Goal: Task Accomplishment & Management: Manage account settings

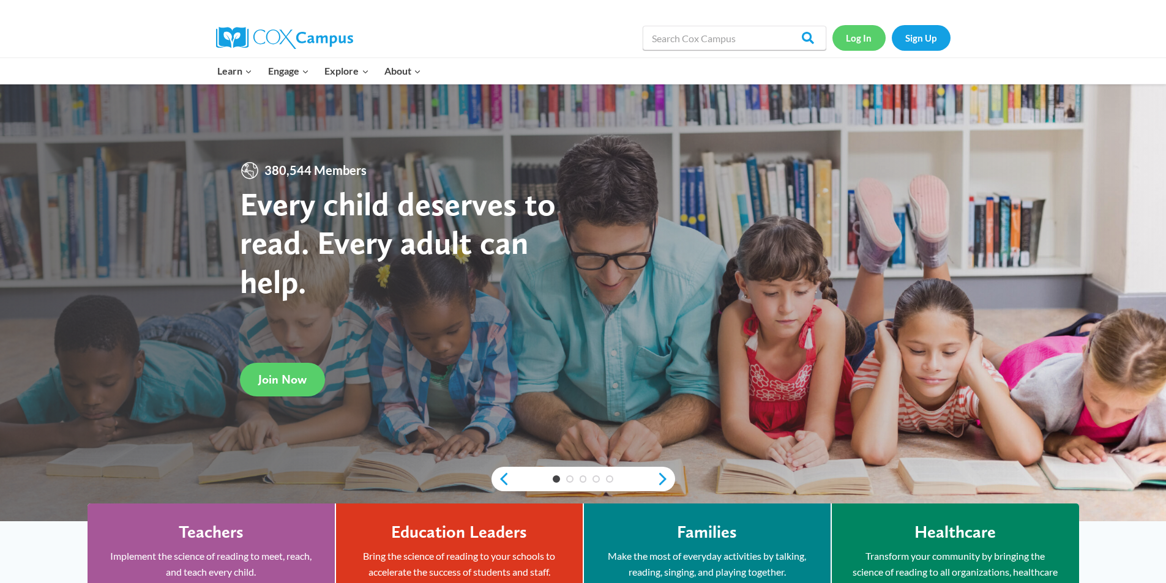
click at [846, 37] on link "Log In" at bounding box center [858, 37] width 53 height 25
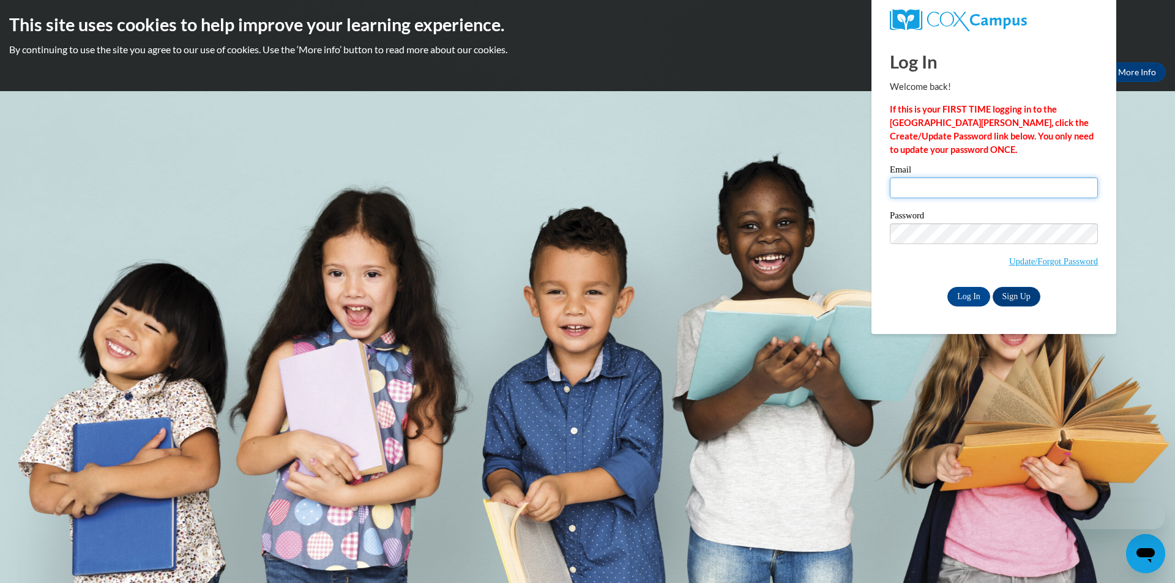
click at [938, 192] on input "Email" at bounding box center [994, 187] width 208 height 21
type input "[EMAIL_ADDRESS][DOMAIN_NAME]"
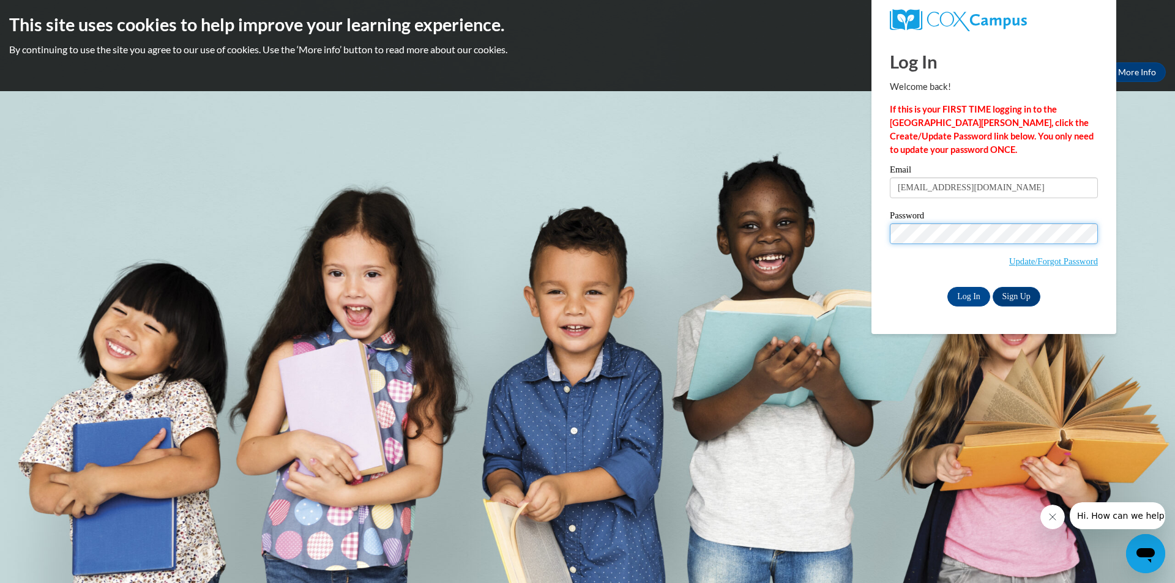
click at [947, 287] on input "Log In" at bounding box center [968, 297] width 43 height 20
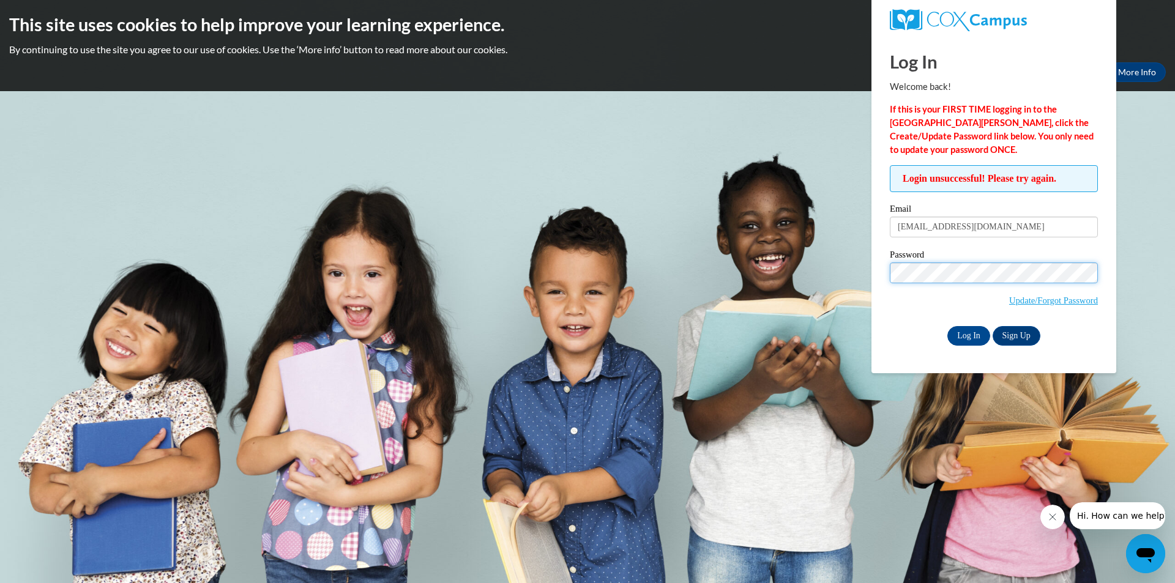
click at [947, 326] on input "Log In" at bounding box center [968, 336] width 43 height 20
click at [1020, 302] on link "Update/Forgot Password" at bounding box center [1053, 301] width 89 height 10
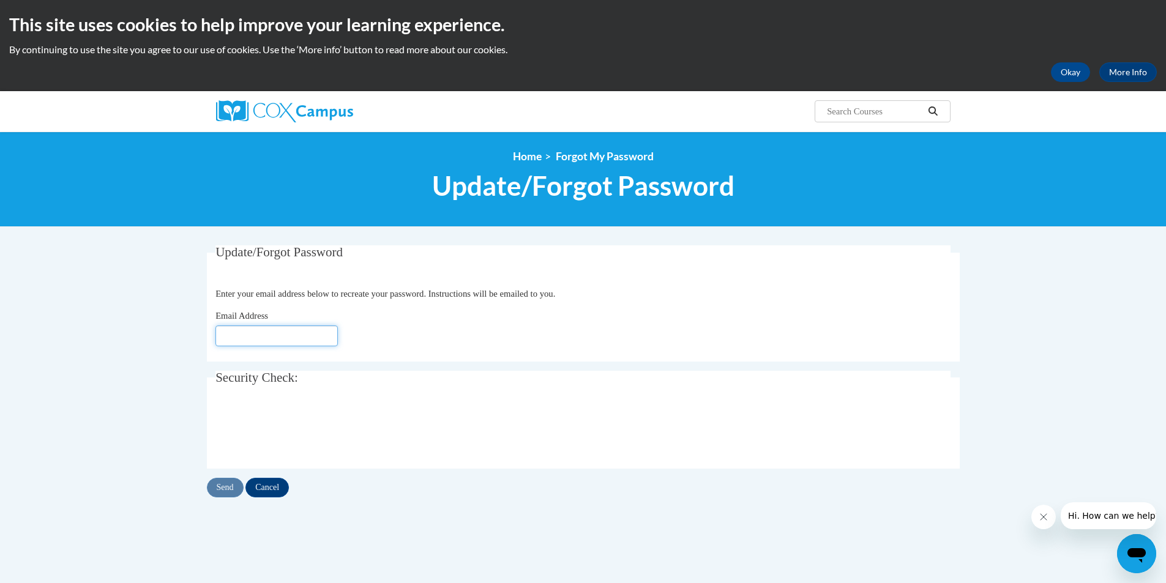
click at [276, 344] on input "Email Address" at bounding box center [276, 336] width 122 height 21
type input "[EMAIL_ADDRESS][DOMAIN_NAME]"
click at [227, 483] on input "Send" at bounding box center [225, 488] width 37 height 20
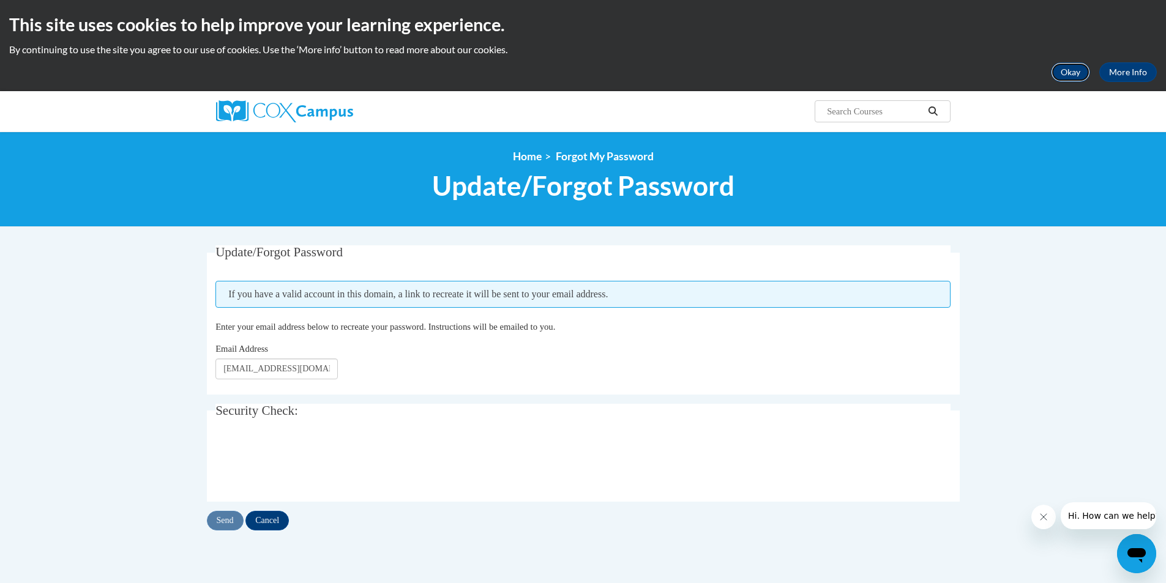
click at [1065, 75] on button "Okay" at bounding box center [1070, 72] width 39 height 20
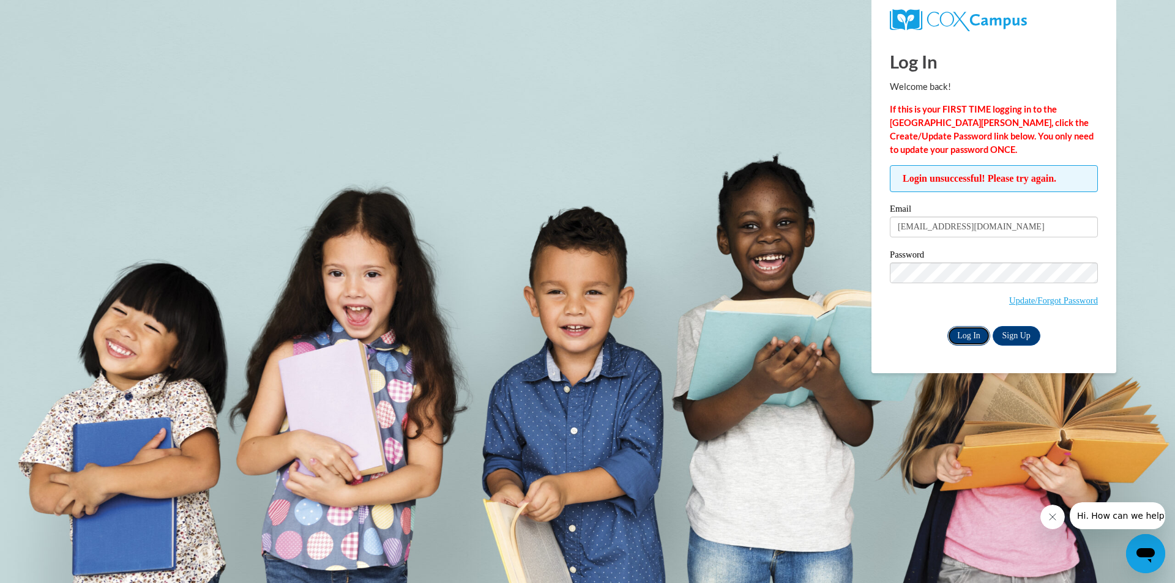
click at [966, 335] on input "Log In" at bounding box center [968, 336] width 43 height 20
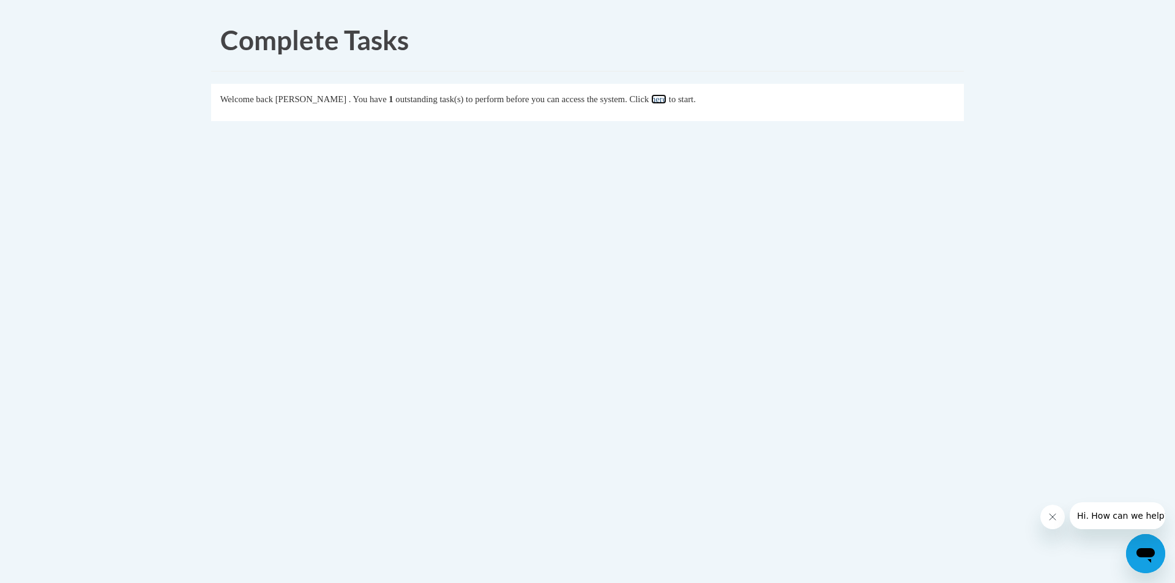
click at [666, 100] on link "here" at bounding box center [658, 99] width 15 height 10
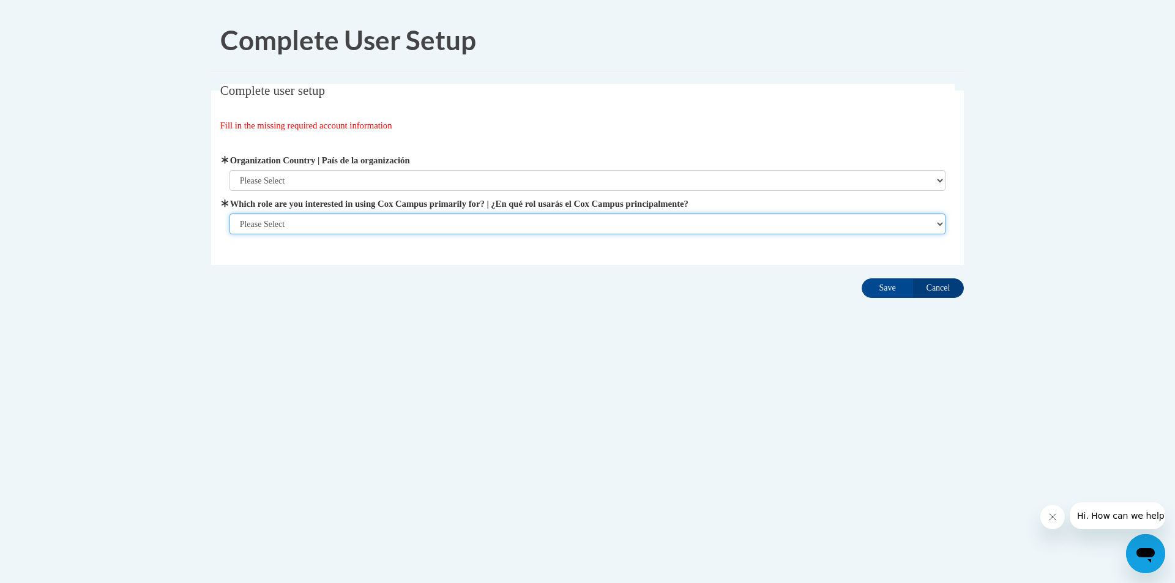
click at [939, 225] on select "Please Select College/University | Colegio/Universidad Community/Nonprofit Part…" at bounding box center [587, 224] width 716 height 21
select select "fbf2d438-af2f-41f8-98f1-81c410e29de3"
click at [229, 234] on select "Please Select College/University | Colegio/Universidad Community/Nonprofit Part…" at bounding box center [587, 224] width 716 height 21
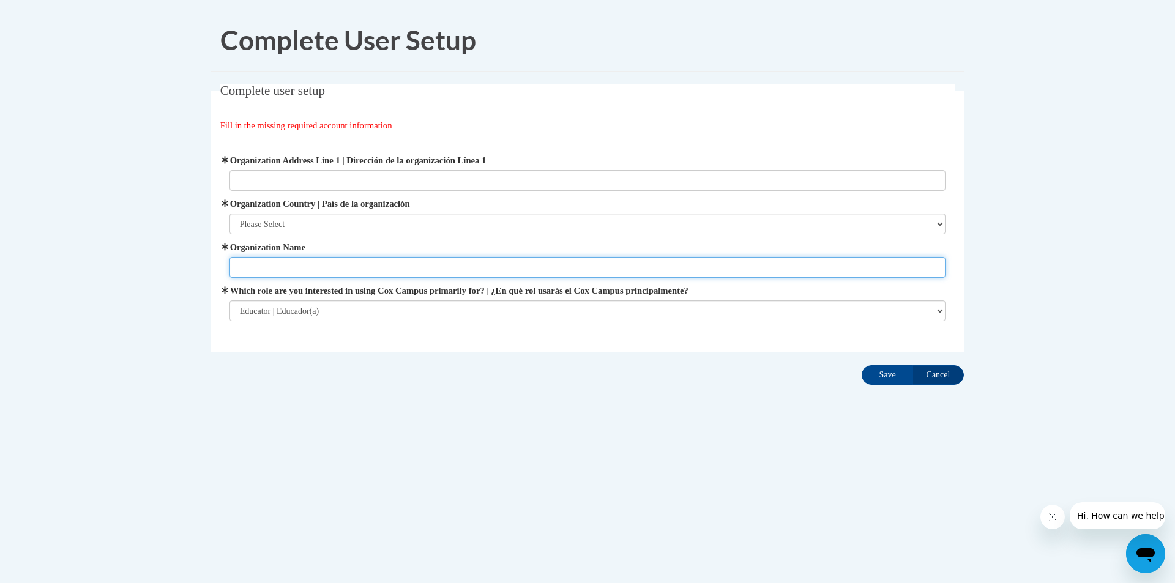
click at [343, 268] on input "Organization Name" at bounding box center [587, 267] width 716 height 21
type input "After School Program"
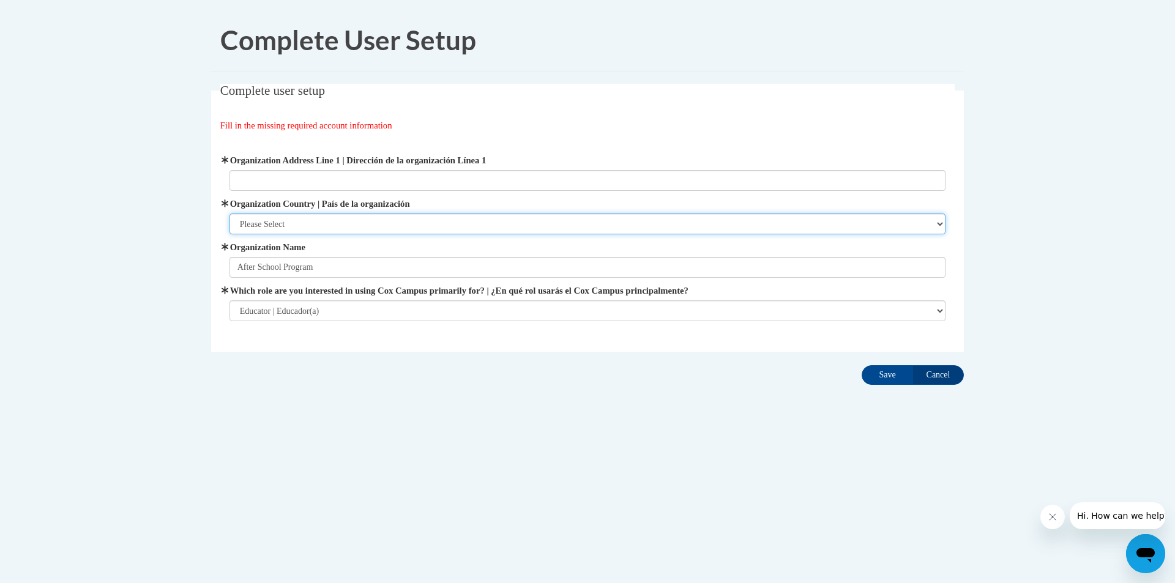
click at [289, 220] on select "Please Select [GEOGRAPHIC_DATA] | [GEOGRAPHIC_DATA] Outside of [GEOGRAPHIC_DATA…" at bounding box center [587, 224] width 716 height 21
select select "ad49bcad-a171-4b2e-b99c-48b446064914"
click at [229, 214] on select "Please Select [GEOGRAPHIC_DATA] | [GEOGRAPHIC_DATA] Outside of [GEOGRAPHIC_DATA…" at bounding box center [587, 224] width 716 height 21
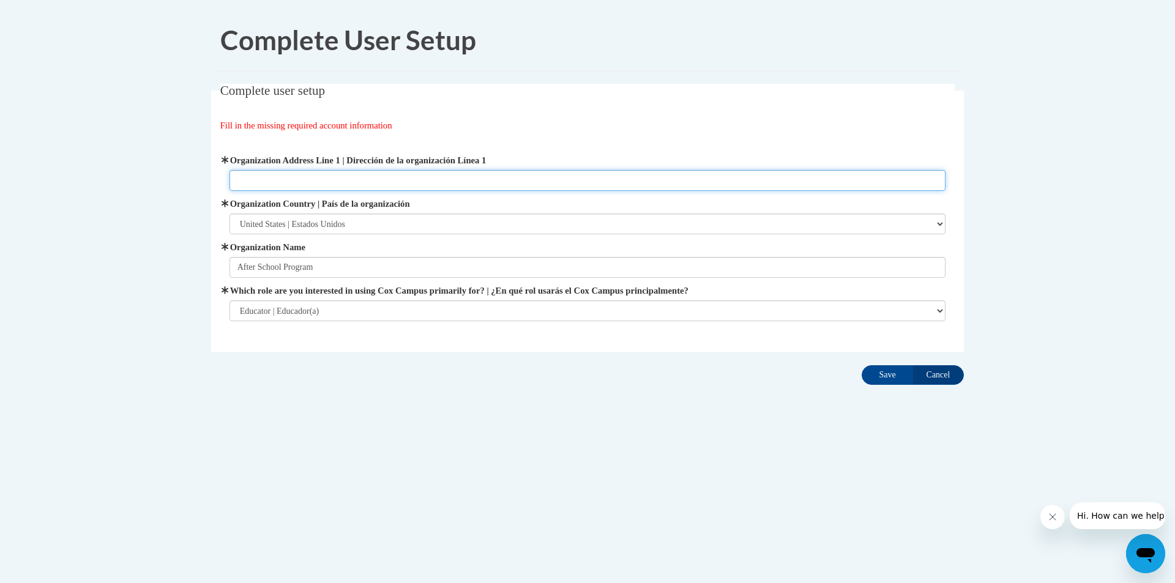
click at [247, 183] on input "Organization Address Line 1 | Dirección de la organización Línea 1" at bounding box center [587, 180] width 716 height 21
type input "[STREET_ADDRESS][PERSON_NAME]"
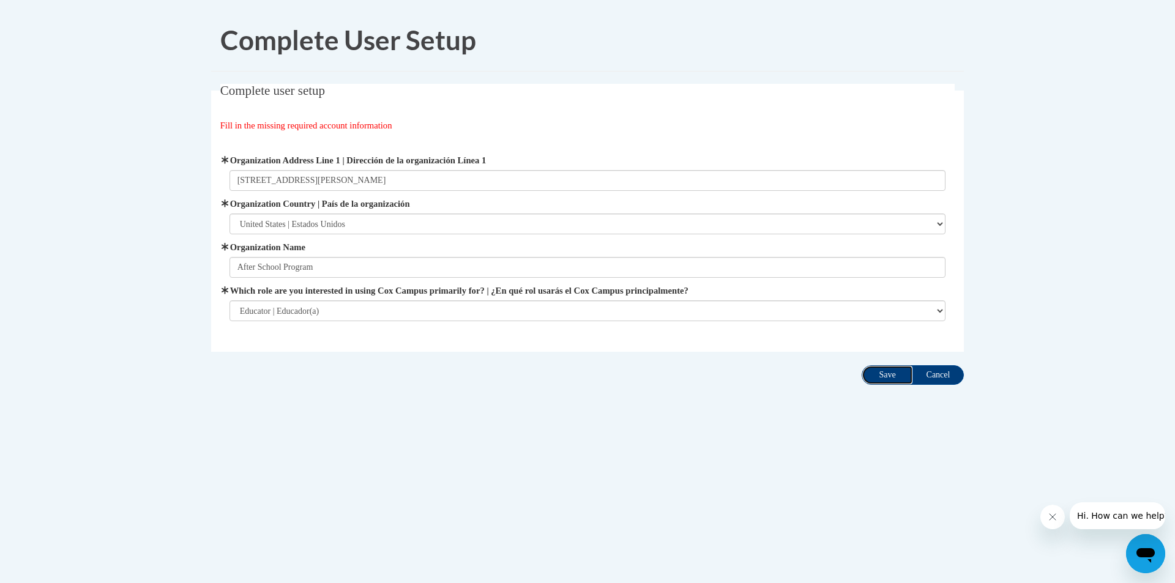
click at [888, 373] on input "Save" at bounding box center [886, 375] width 51 height 20
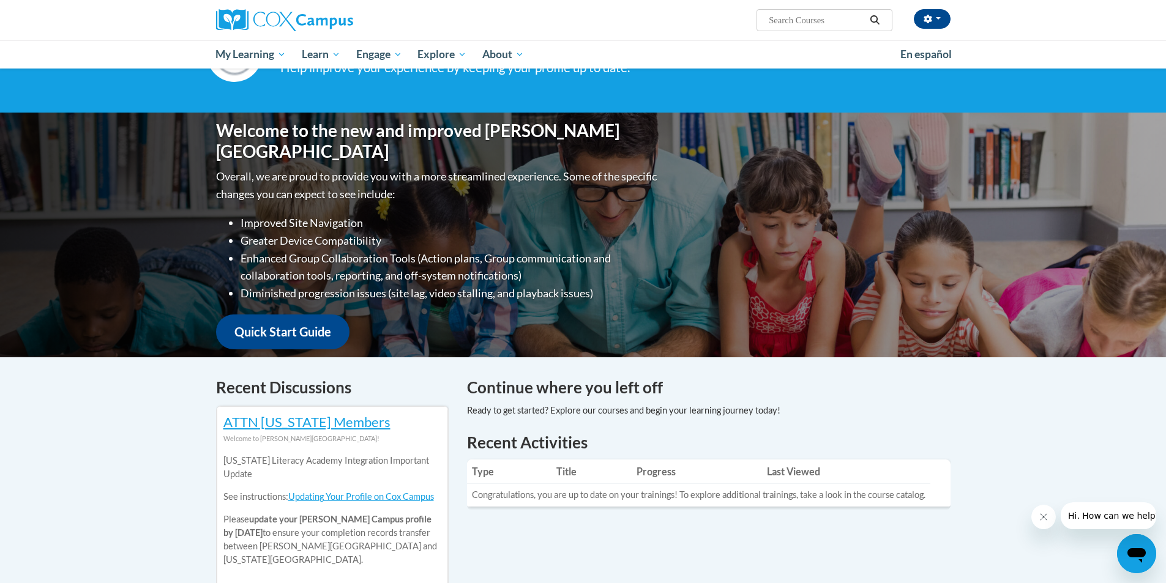
scroll to position [61, 0]
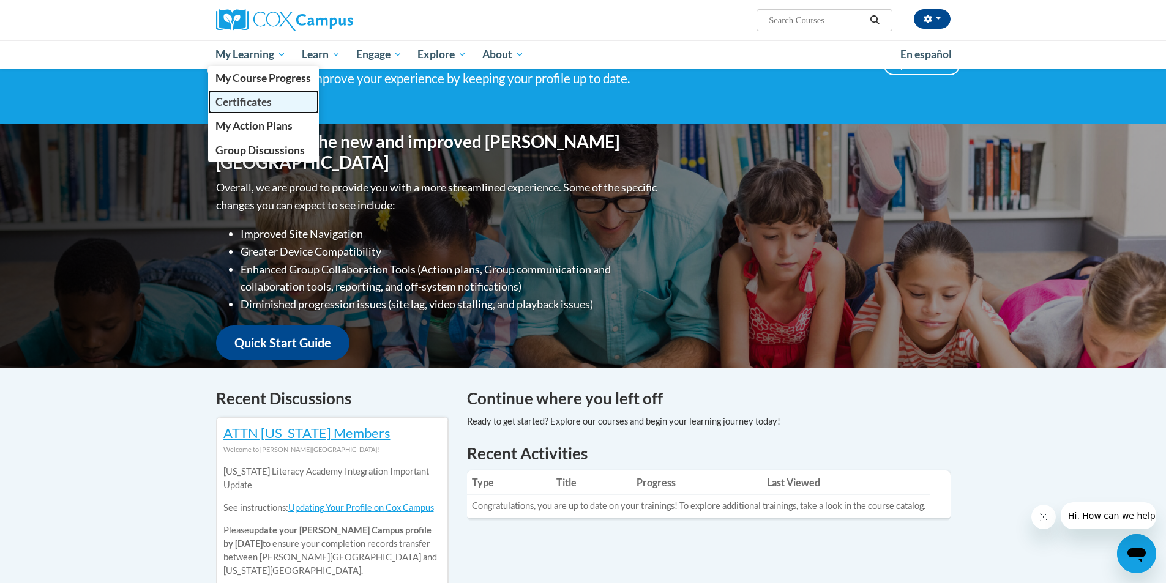
click at [237, 100] on span "Certificates" at bounding box center [243, 101] width 56 height 13
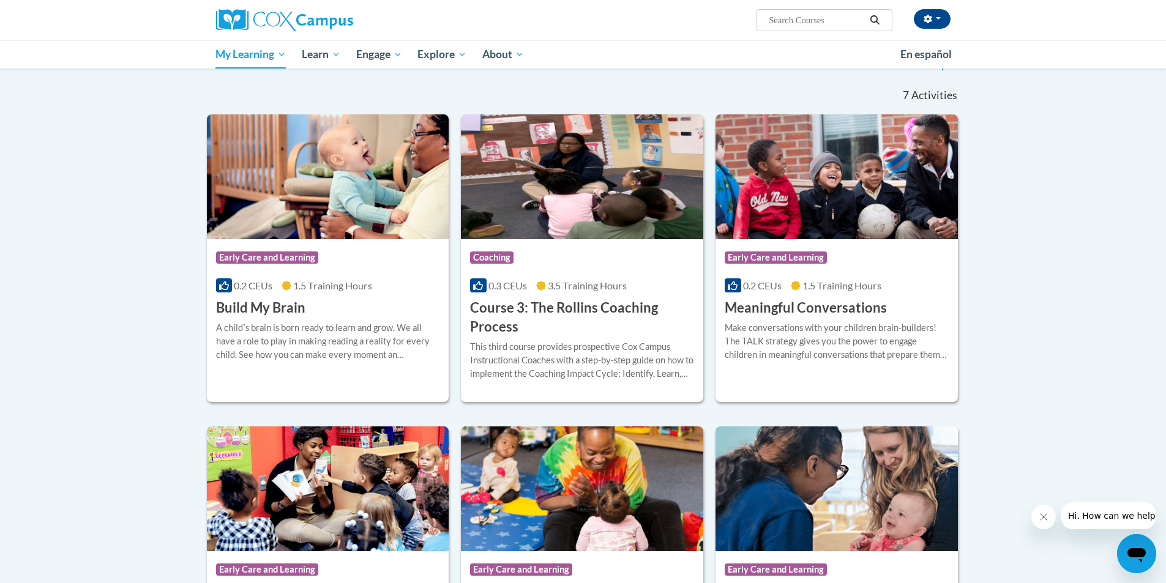
scroll to position [61, 0]
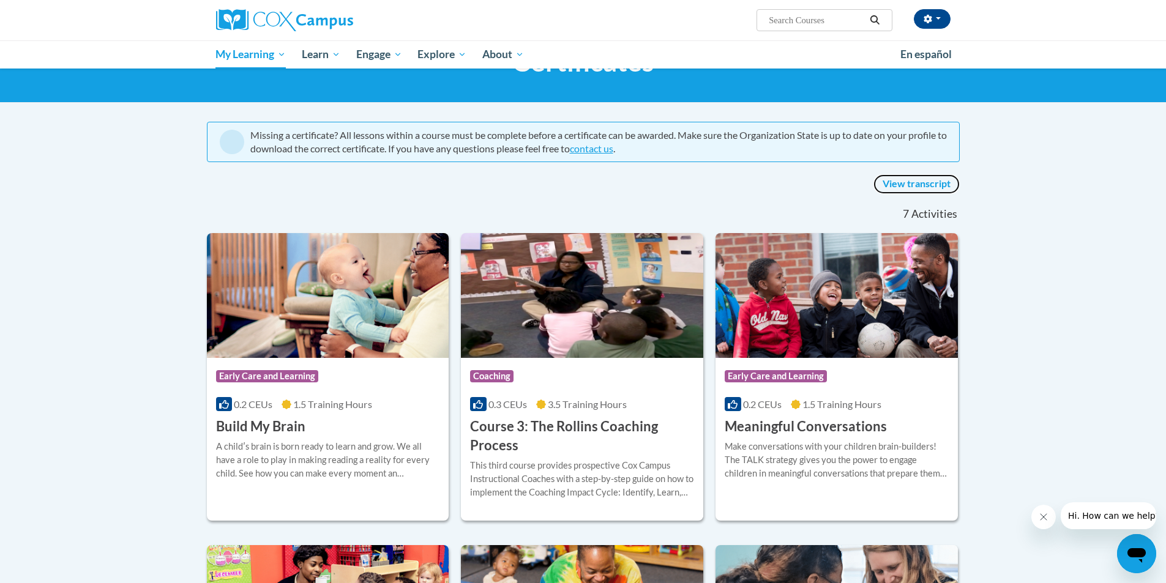
click at [896, 185] on link "View transcript" at bounding box center [916, 184] width 86 height 20
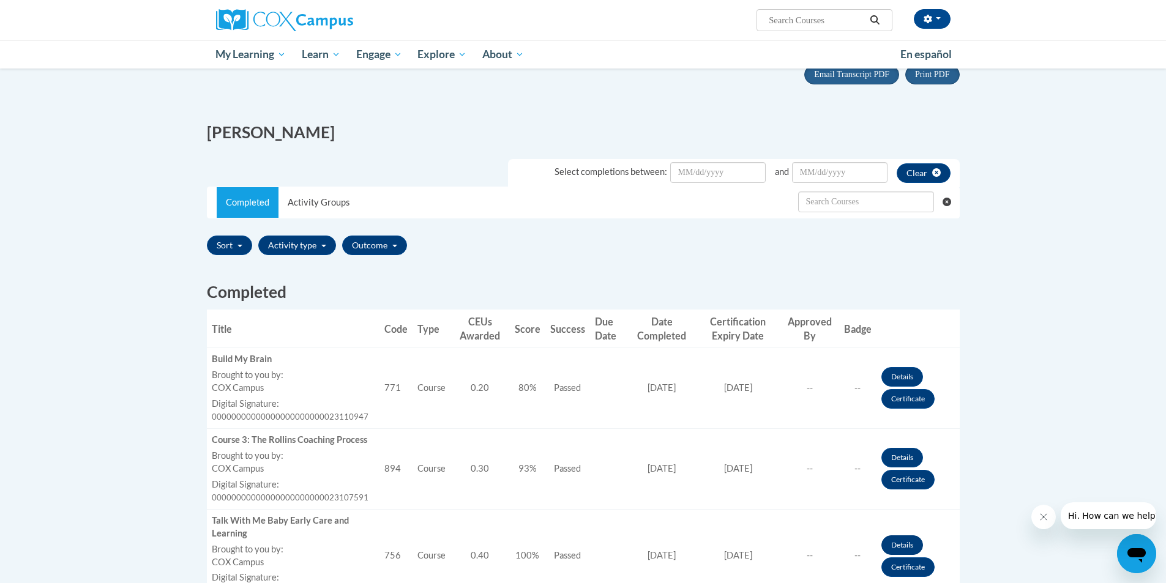
scroll to position [122, 0]
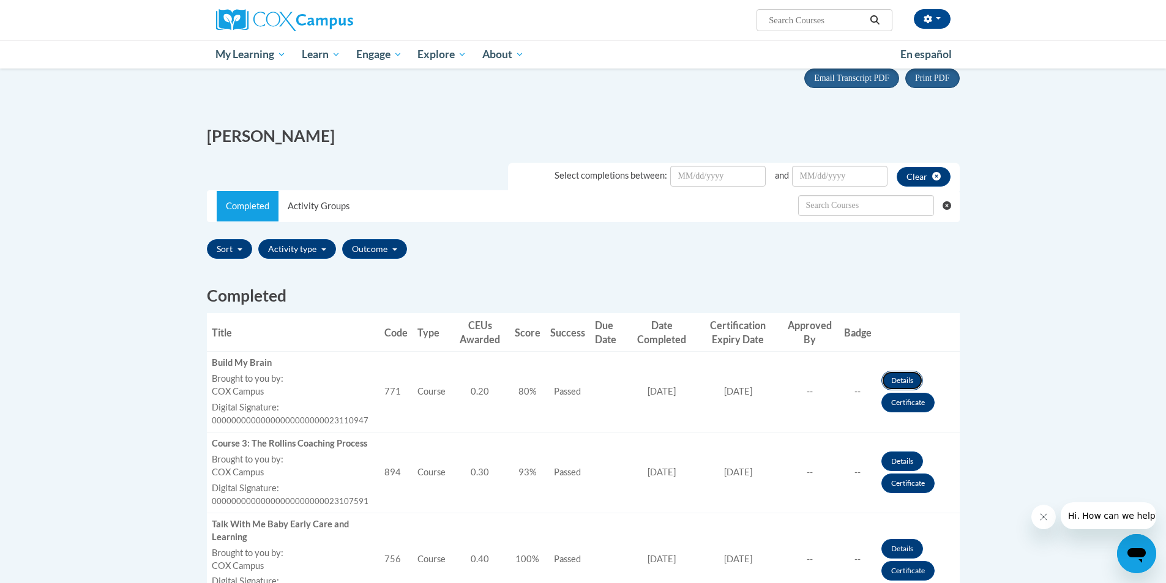
click at [903, 384] on link "Details" at bounding box center [902, 381] width 42 height 20
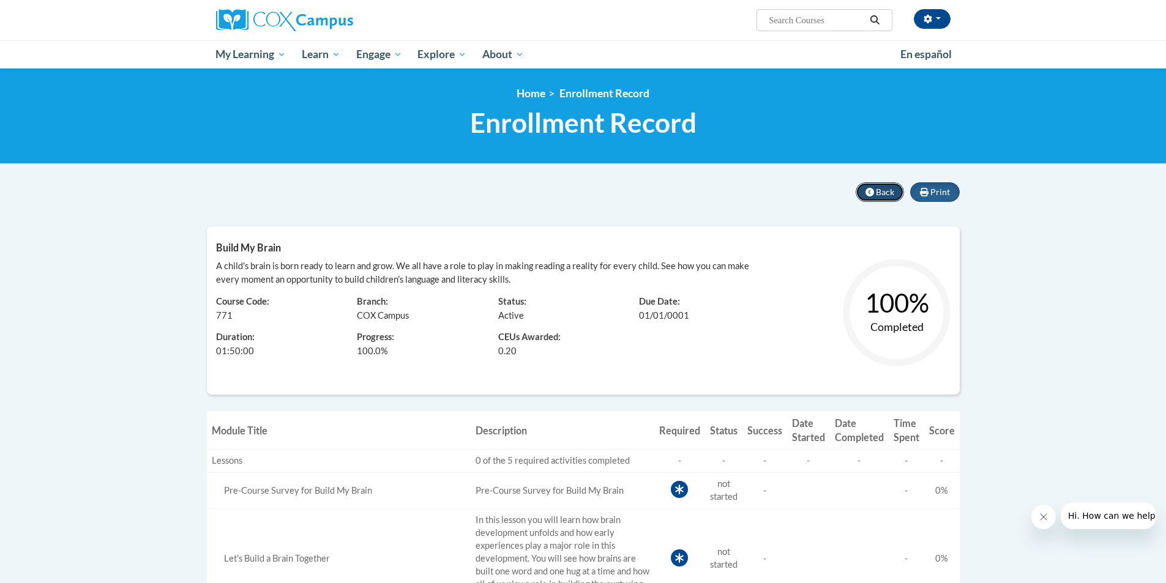
click at [862, 191] on button "Back" at bounding box center [879, 192] width 48 height 20
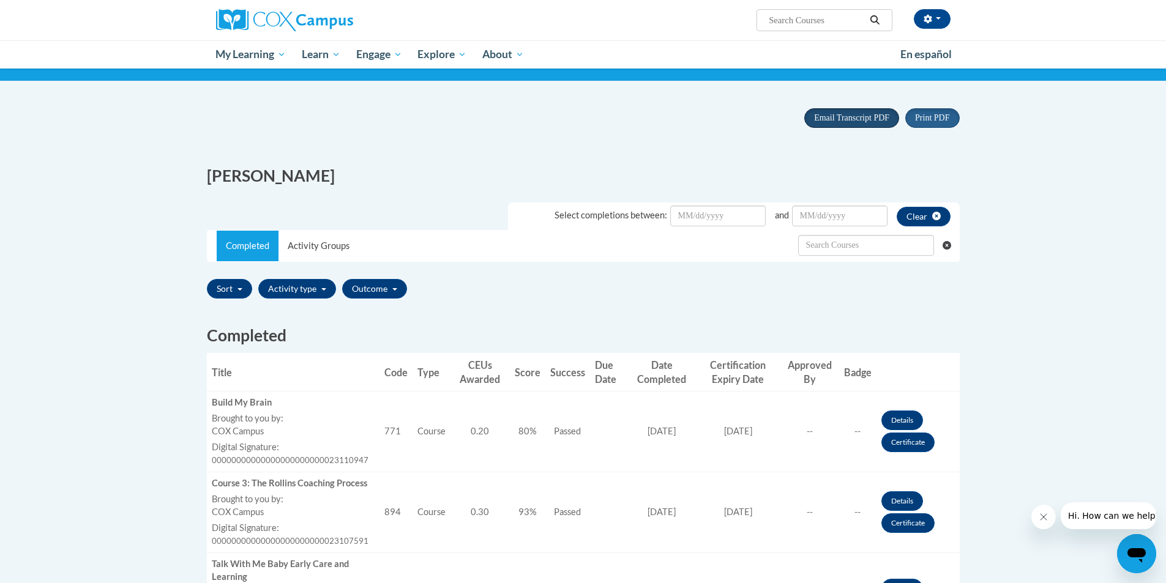
scroll to position [61, 0]
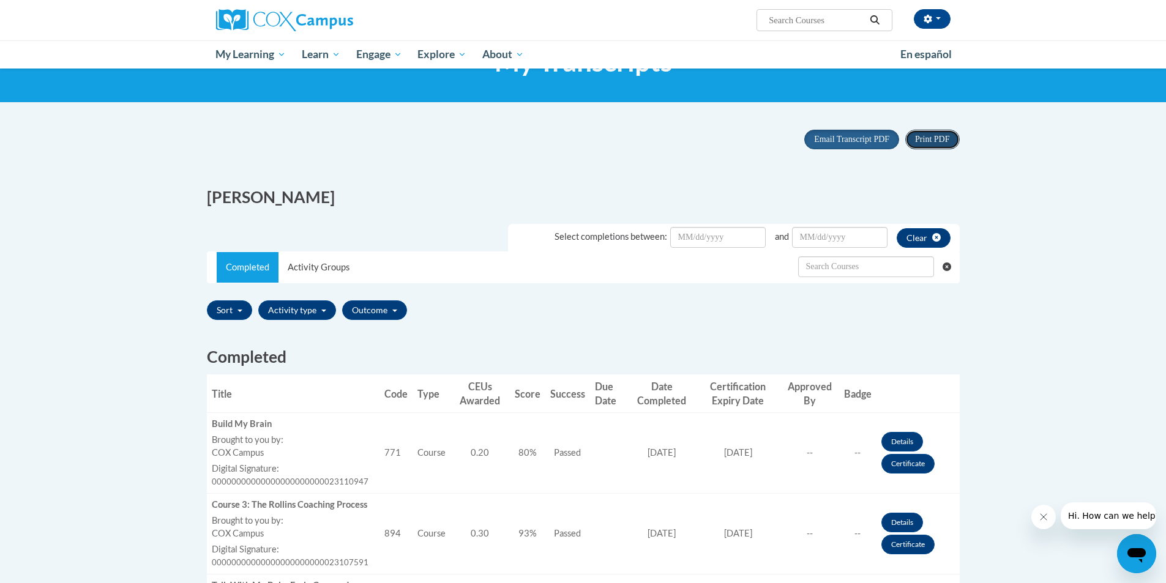
click at [932, 139] on span "Print PDF" at bounding box center [932, 139] width 34 height 9
